Goal: Find specific page/section: Find specific page/section

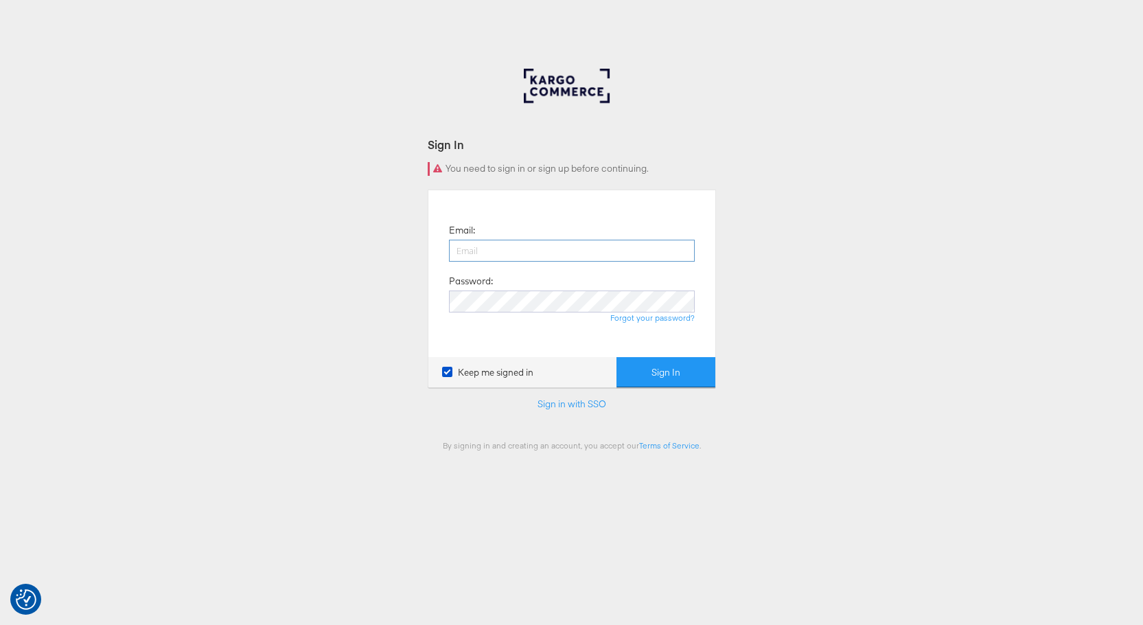
click at [449, 262] on div at bounding box center [449, 262] width 0 height 0
type input "[EMAIL_ADDRESS][DOMAIN_NAME]"
click at [691, 369] on button "Sign In" at bounding box center [666, 372] width 99 height 31
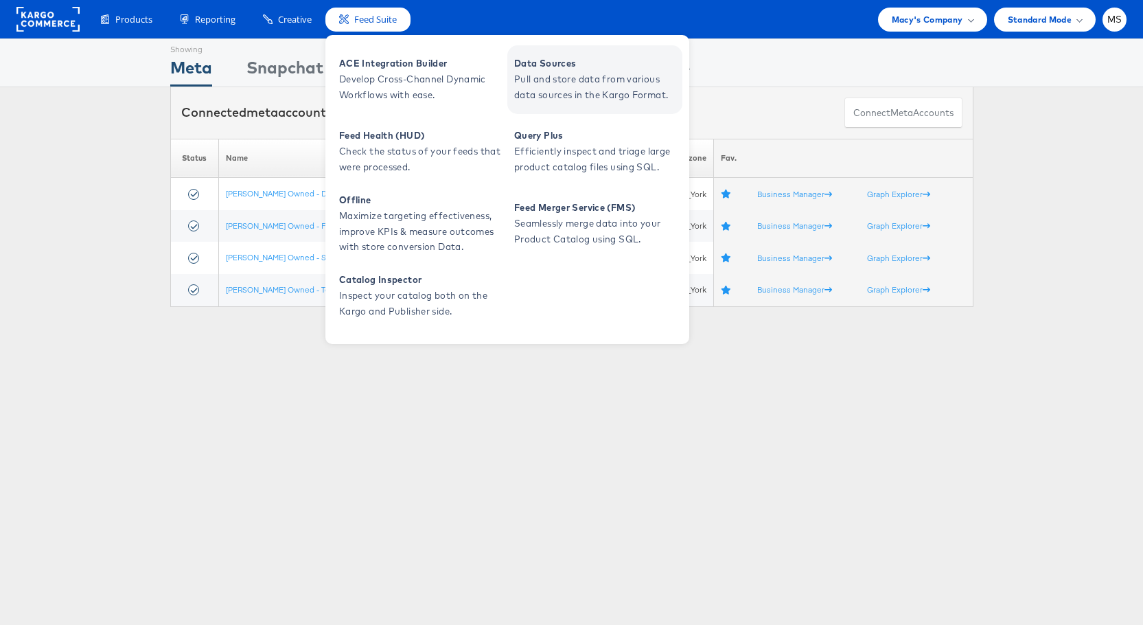
click at [577, 60] on span "Data Sources" at bounding box center [596, 64] width 165 height 16
